Goal: Information Seeking & Learning: Learn about a topic

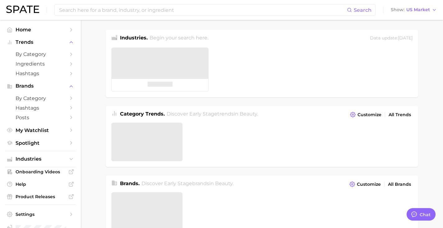
type textarea "x"
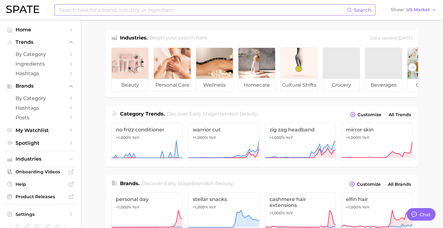
click at [210, 12] on input at bounding box center [202, 10] width 289 height 11
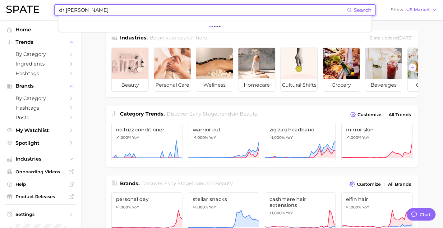
type input "dr [PERSON_NAME]"
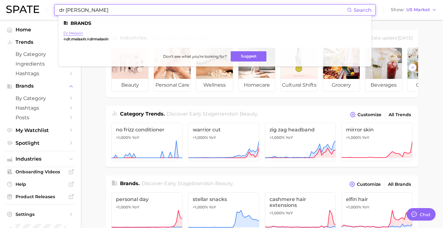
click at [78, 34] on link "dr.melaxin" at bounding box center [73, 33] width 20 height 5
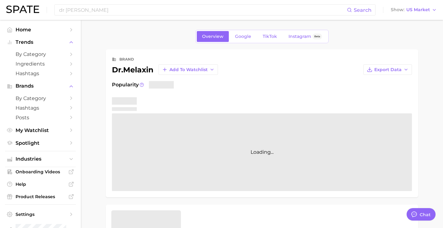
type textarea "x"
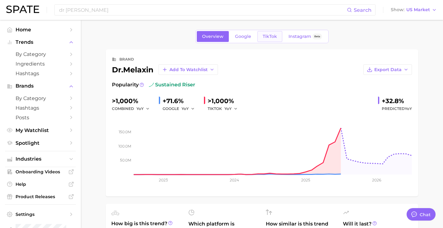
click at [267, 32] on link "TikTok" at bounding box center [270, 36] width 25 height 11
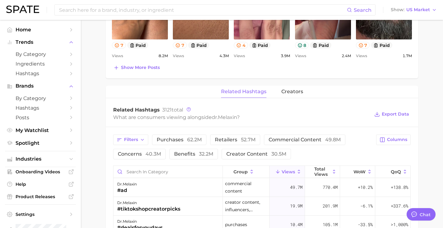
scroll to position [385, 0]
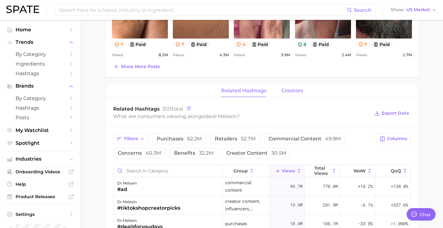
click at [285, 89] on span "creators" at bounding box center [293, 91] width 22 height 6
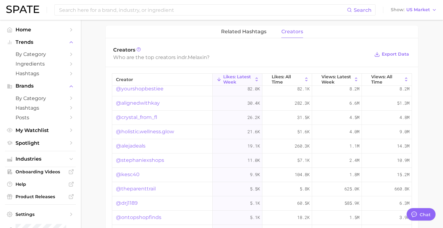
scroll to position [0, 0]
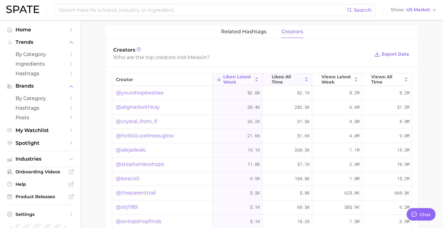
click at [288, 78] on span "Likes: All Time" at bounding box center [287, 79] width 31 height 10
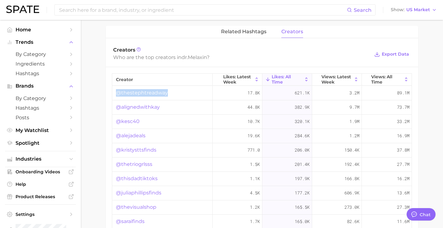
drag, startPoint x: 168, startPoint y: 92, endPoint x: 118, endPoint y: 94, distance: 50.4
click at [118, 94] on div "@thestephtreadway" at bounding box center [162, 93] width 100 height 14
copy link "@thestephtreadway"
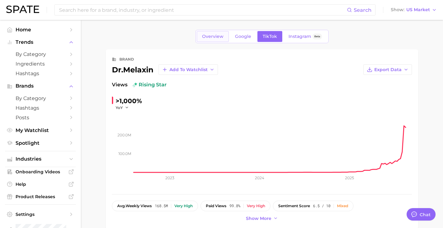
click at [207, 34] on span "Overview" at bounding box center [212, 36] width 21 height 5
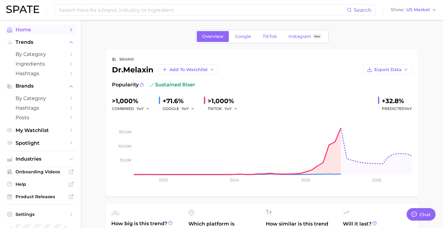
click at [26, 31] on span "Home" at bounding box center [41, 30] width 50 height 6
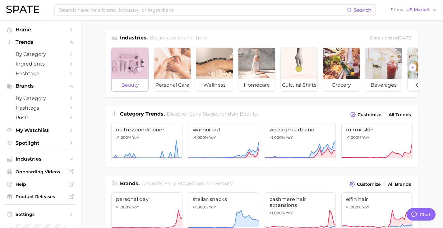
click at [129, 67] on div at bounding box center [130, 63] width 37 height 31
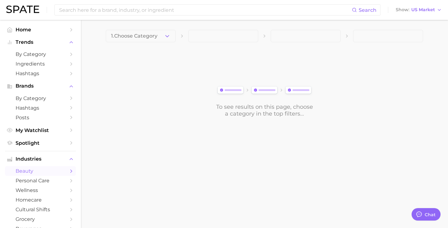
click at [144, 36] on span "1. Choose Category" at bounding box center [134, 36] width 46 height 6
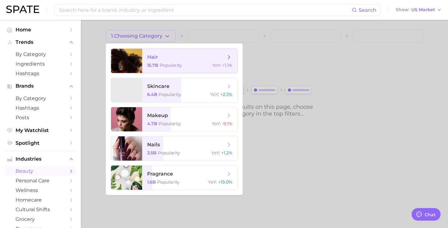
click at [142, 66] on div at bounding box center [126, 61] width 31 height 24
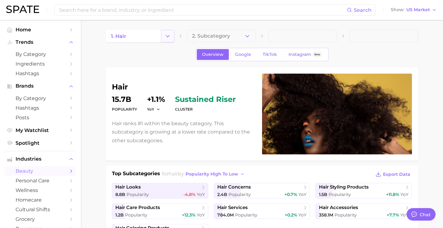
click at [167, 36] on polyline "Change Category" at bounding box center [167, 36] width 3 height 2
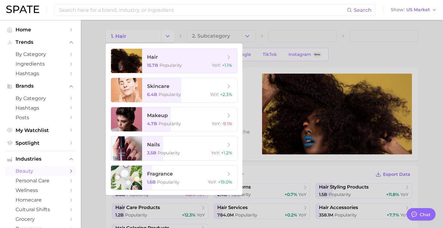
click at [272, 65] on div at bounding box center [221, 114] width 443 height 228
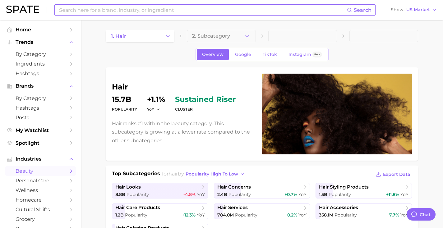
click at [171, 9] on input at bounding box center [202, 10] width 289 height 11
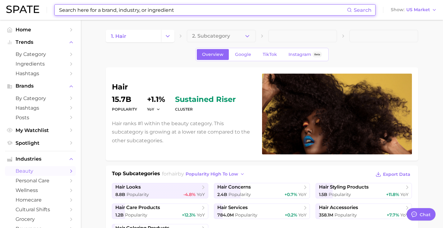
paste input "@thestephtreadway"
type input "@thestephtreadway"
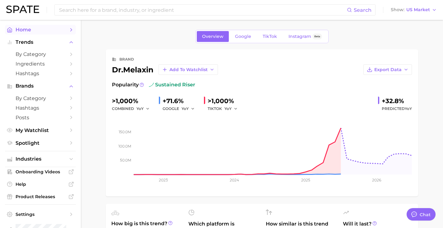
click at [40, 29] on span "Home" at bounding box center [41, 30] width 50 height 6
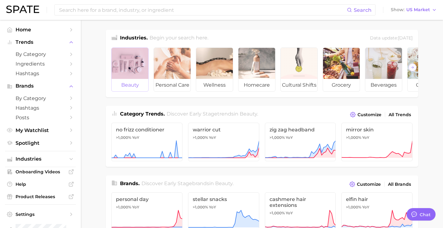
click at [136, 79] on span "beauty" at bounding box center [130, 85] width 37 height 12
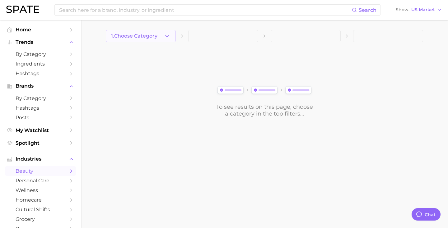
click at [164, 38] on icon "button" at bounding box center [167, 36] width 7 height 7
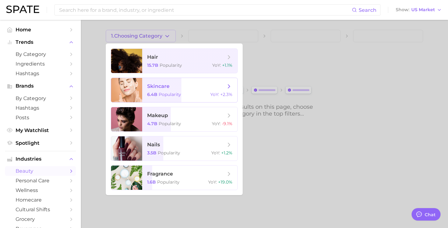
click at [162, 90] on span "skincare 6.4b Popularity YoY : +2.3%" at bounding box center [189, 90] width 95 height 24
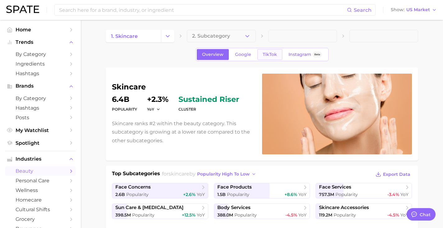
click at [273, 54] on span "TikTok" at bounding box center [270, 54] width 14 height 5
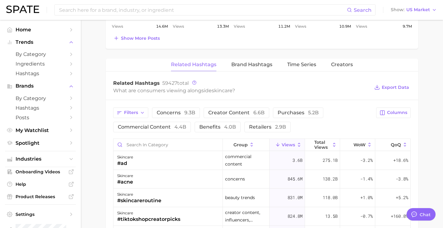
scroll to position [411, 0]
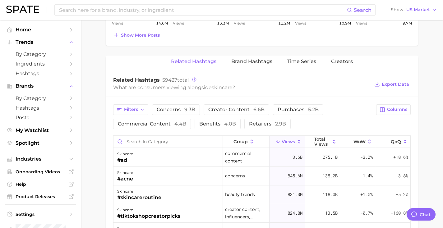
click at [305, 56] on button "Time Series" at bounding box center [301, 62] width 29 height 12
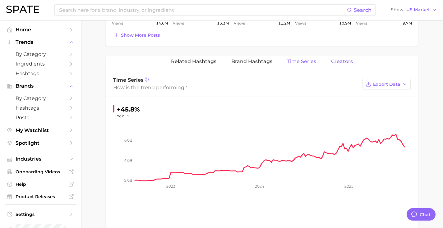
click at [345, 66] on button "Creators" at bounding box center [342, 62] width 22 height 12
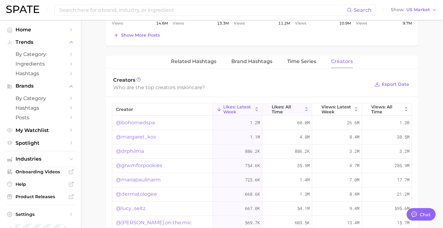
click at [281, 109] on span "Likes: All Time" at bounding box center [287, 110] width 31 height 10
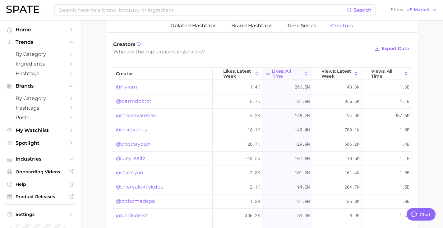
scroll to position [461, 0]
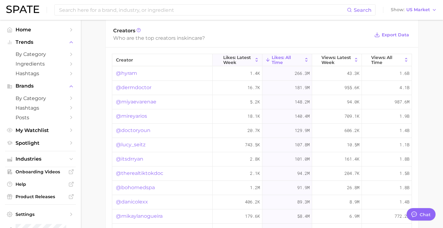
click at [231, 55] on span "Likes: Latest Week" at bounding box center [238, 60] width 30 height 10
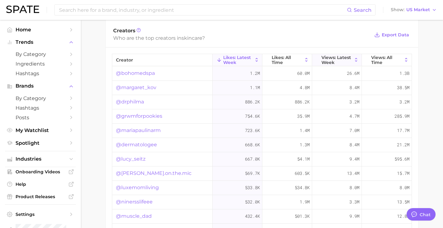
click at [312, 58] on button "Views: Latest Week" at bounding box center [337, 60] width 50 height 12
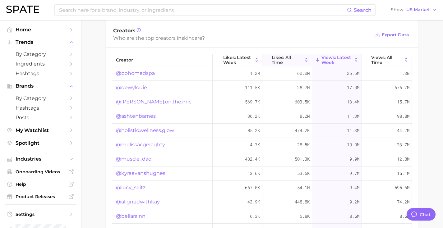
click at [292, 62] on span "Likes: All Time" at bounding box center [287, 60] width 31 height 10
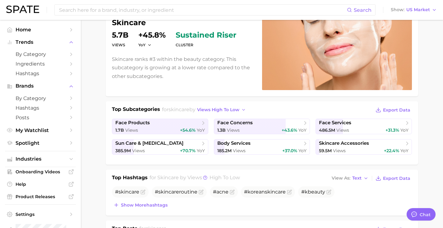
scroll to position [33, 0]
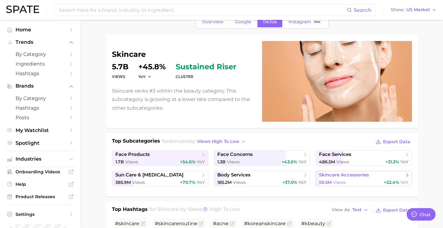
click at [337, 176] on span "skincare accessories" at bounding box center [344, 175] width 50 height 6
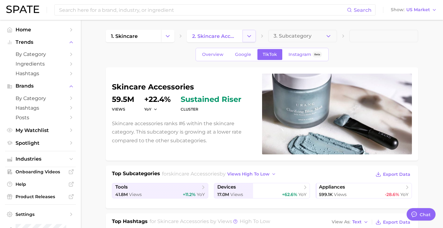
click at [255, 38] on button "Change Category" at bounding box center [249, 36] width 13 height 12
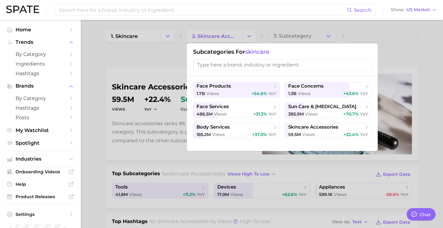
click at [250, 119] on ul "face products 1.7b views +54.6% YoY face concerns 1.3b views +43.6% YoY face se…" at bounding box center [282, 110] width 179 height 57
click at [234, 134] on div "185.2m views +37.0% YoY" at bounding box center [237, 135] width 80 height 6
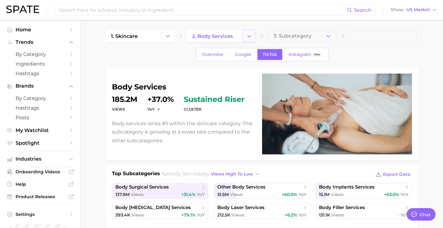
click at [250, 37] on icon "Change Category" at bounding box center [249, 36] width 7 height 7
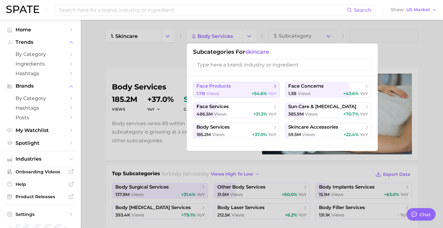
click at [235, 93] on div "1.7b views +54.6% YoY" at bounding box center [237, 94] width 80 height 6
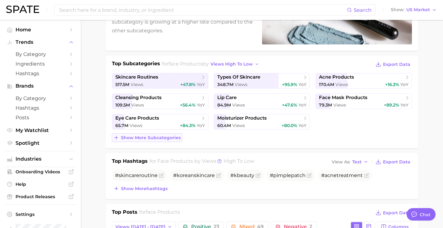
click at [165, 137] on span "Show more subcategories" at bounding box center [151, 137] width 60 height 5
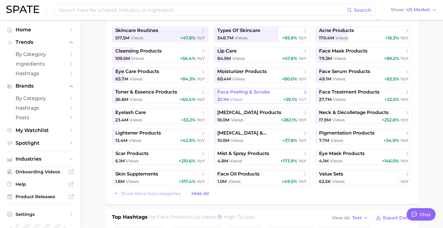
click at [240, 92] on span "face peeling & scrubs" at bounding box center [243, 92] width 53 height 6
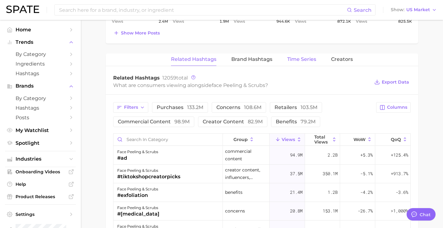
click at [299, 57] on span "Time Series" at bounding box center [301, 60] width 29 height 6
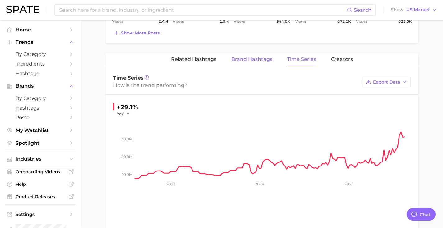
click at [243, 57] on span "Brand Hashtags" at bounding box center [251, 60] width 41 height 6
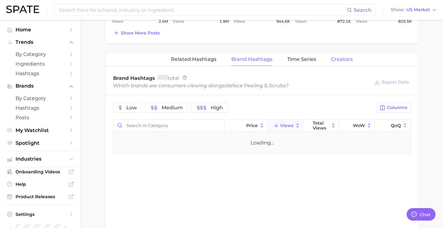
click at [335, 55] on button "Creators" at bounding box center [342, 60] width 22 height 12
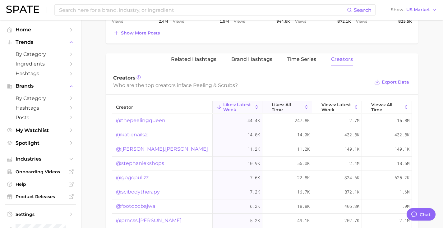
click at [278, 109] on span "Likes: All Time" at bounding box center [287, 107] width 31 height 10
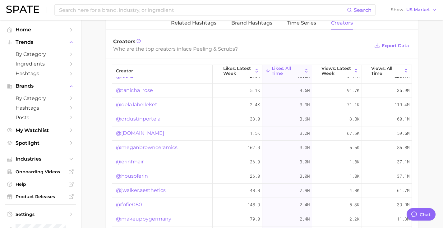
scroll to position [9, 0]
click at [150, 146] on link "@meganbrownceramics" at bounding box center [147, 146] width 62 height 7
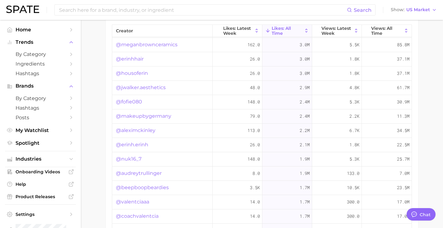
scroll to position [525, 0]
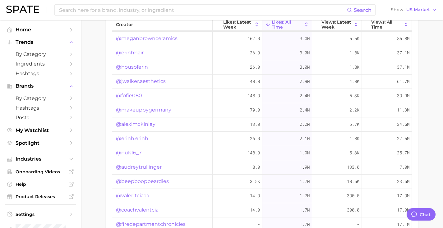
click at [151, 111] on link "@makeupbygermany" at bounding box center [143, 109] width 55 height 7
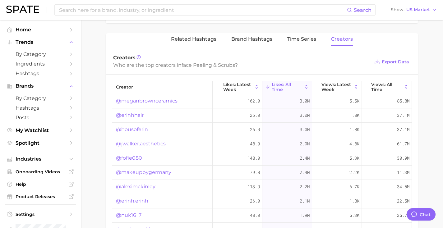
scroll to position [459, 0]
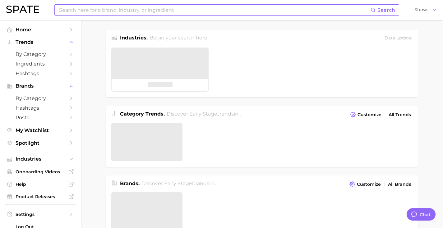
click at [94, 8] on input at bounding box center [214, 10] width 312 height 11
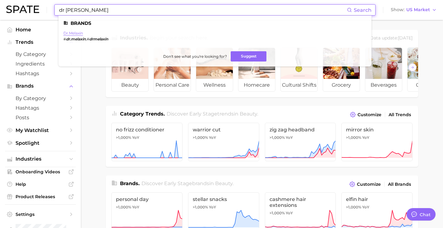
type input "dr [PERSON_NAME]"
click at [75, 35] on link "dr.melaxin" at bounding box center [73, 33] width 20 height 5
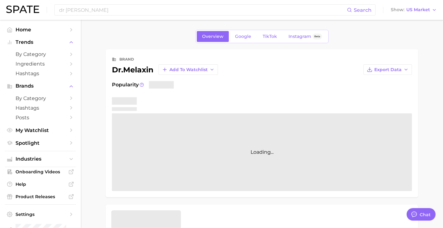
type textarea "x"
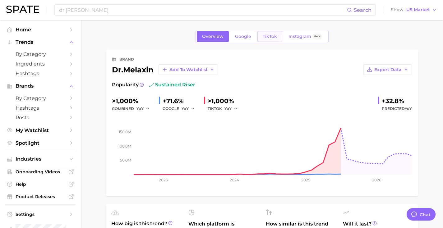
click at [277, 39] on link "TikTok" at bounding box center [270, 36] width 25 height 11
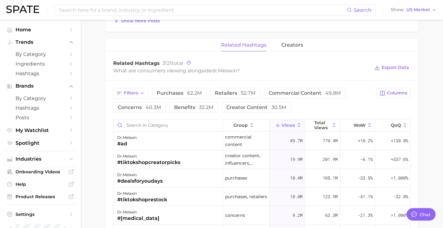
scroll to position [403, 0]
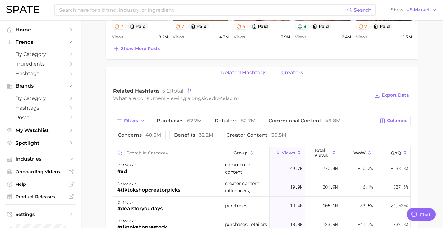
click at [291, 74] on span "creators" at bounding box center [293, 73] width 22 height 6
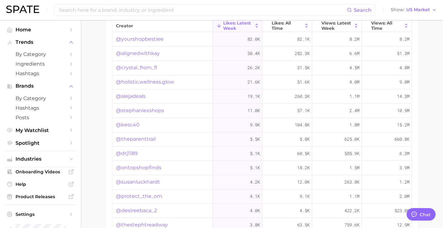
scroll to position [498, 0]
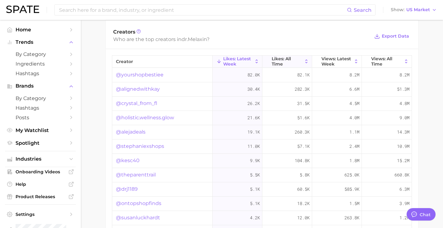
click at [287, 62] on span "Likes: All Time" at bounding box center [287, 61] width 31 height 10
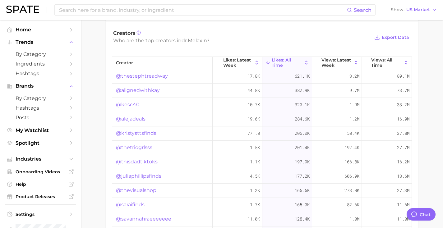
scroll to position [462, 0]
click at [415, 12] on span "US Market" at bounding box center [419, 9] width 24 height 3
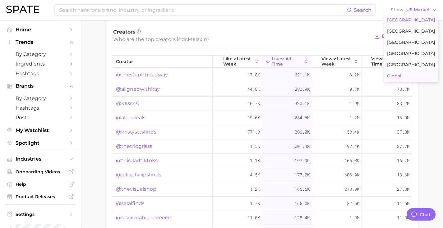
click at [402, 77] on span "Global" at bounding box center [394, 75] width 14 height 5
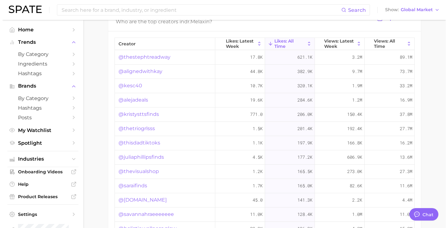
scroll to position [478, 0]
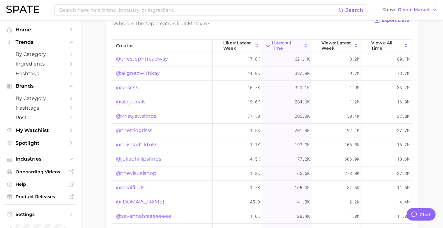
click at [141, 114] on link "@kristysttsfinds" at bounding box center [136, 116] width 40 height 7
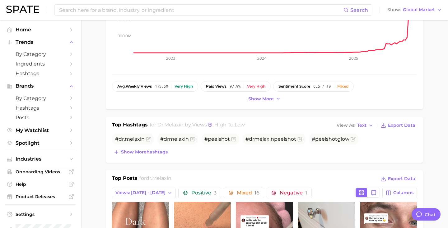
scroll to position [0, 0]
